Goal: Task Accomplishment & Management: Manage account settings

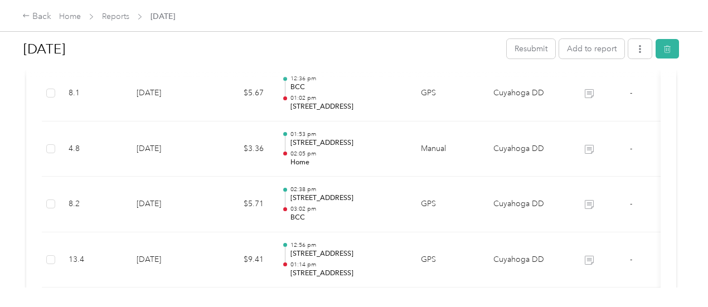
scroll to position [725, 0]
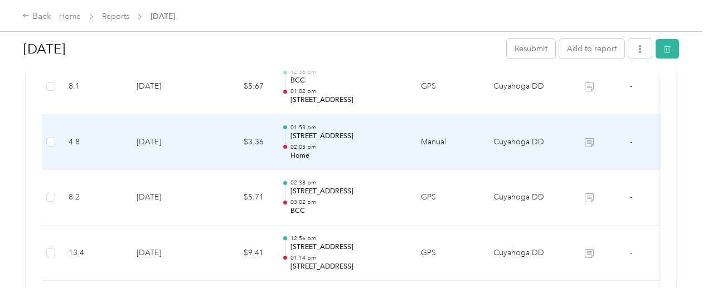
click at [213, 138] on td "$3.36" at bounding box center [239, 143] width 67 height 56
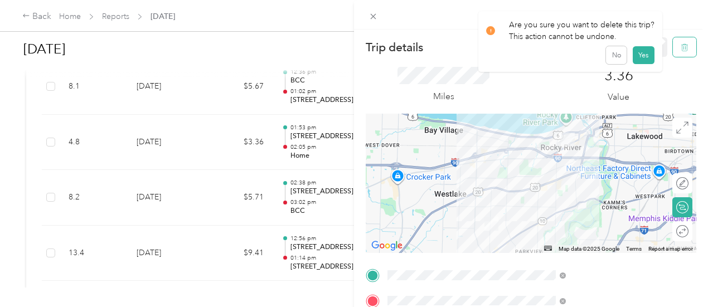
click at [681, 49] on icon "button" at bounding box center [685, 48] width 8 height 8
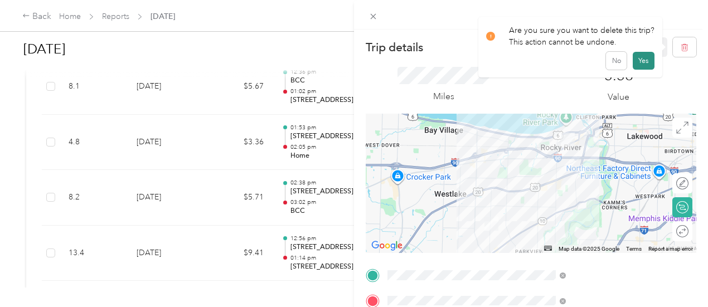
click at [639, 61] on button "Yes" at bounding box center [644, 61] width 22 height 18
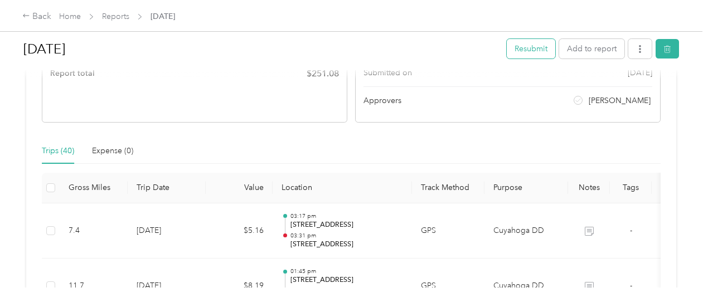
scroll to position [167, 0]
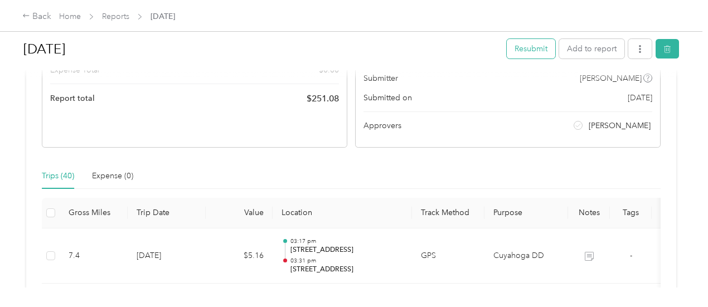
click at [523, 52] on button "Resubmit" at bounding box center [531, 49] width 49 height 20
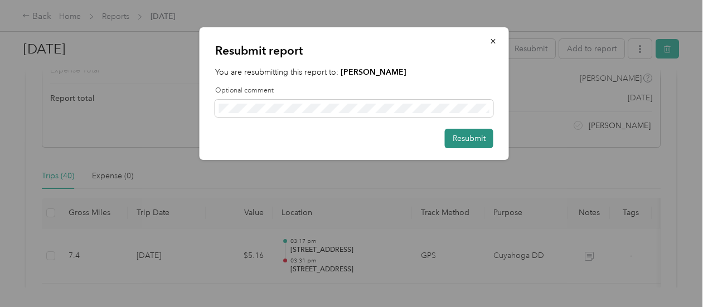
click at [462, 136] on button "Resubmit" at bounding box center [469, 139] width 49 height 20
